Goal: Find contact information: Find contact information

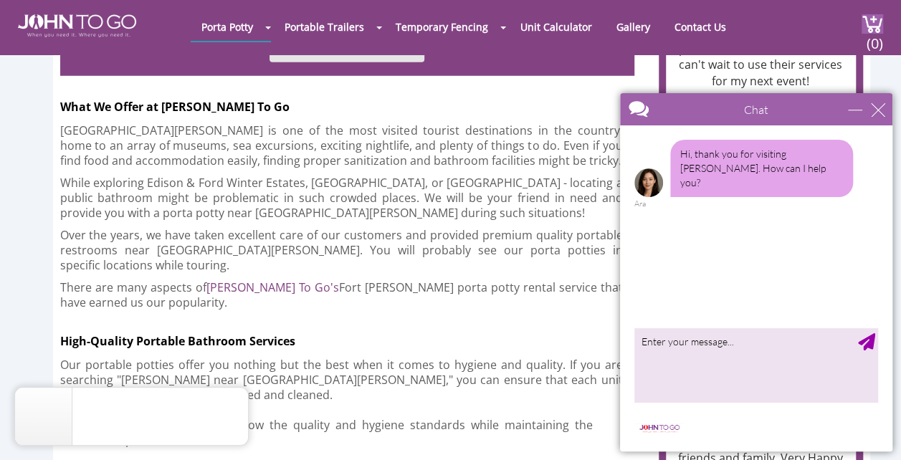
scroll to position [1935, 0]
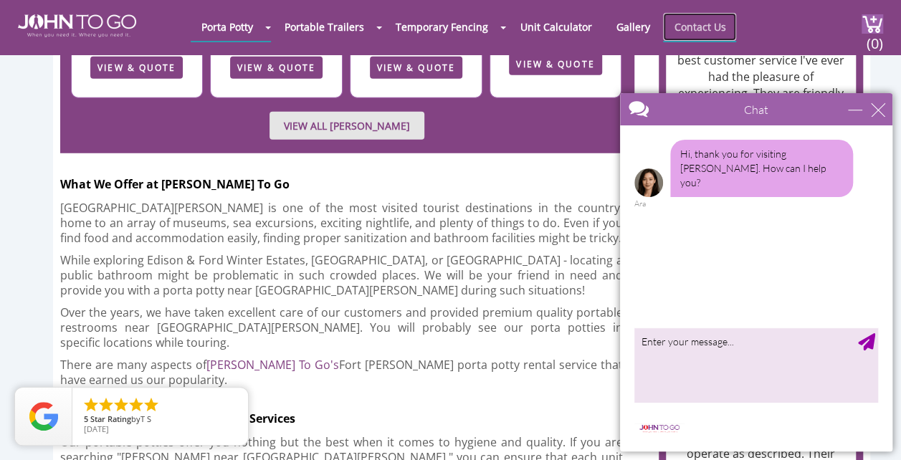
click at [689, 20] on link "Contact Us" at bounding box center [699, 27] width 73 height 28
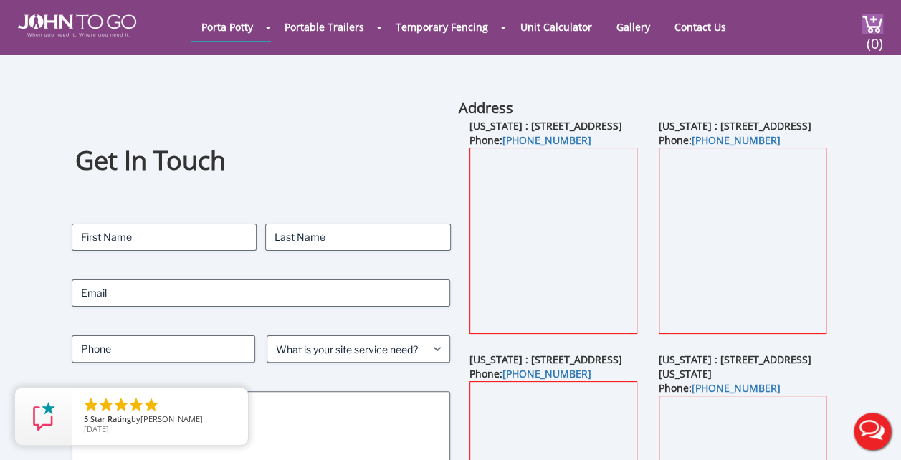
scroll to position [215, 0]
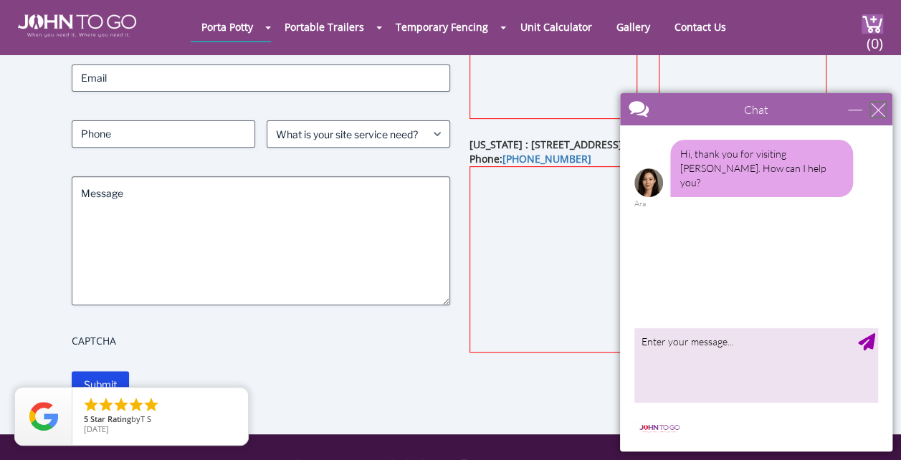
click at [882, 113] on div "close" at bounding box center [878, 109] width 14 height 14
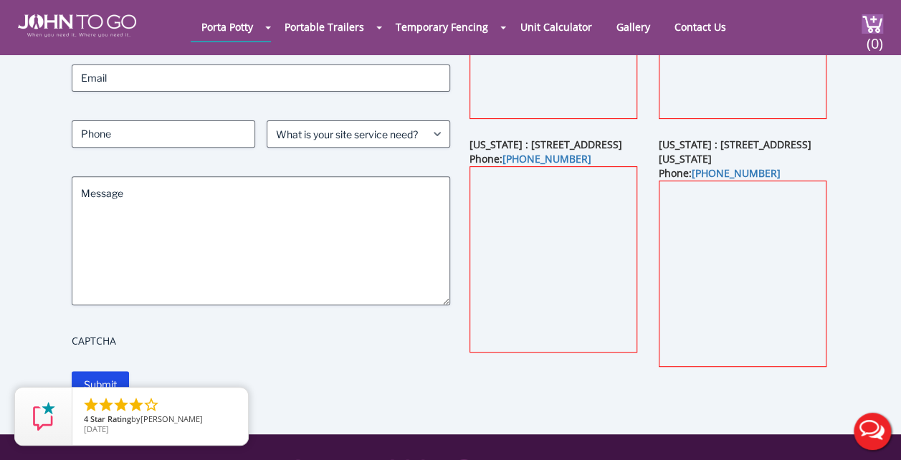
scroll to position [0, 0]
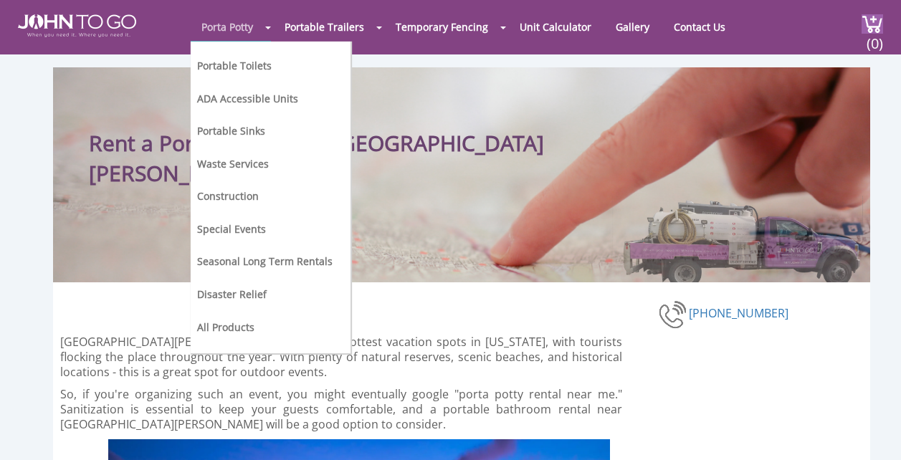
scroll to position [2090, 0]
